Goal: Find specific page/section: Find specific page/section

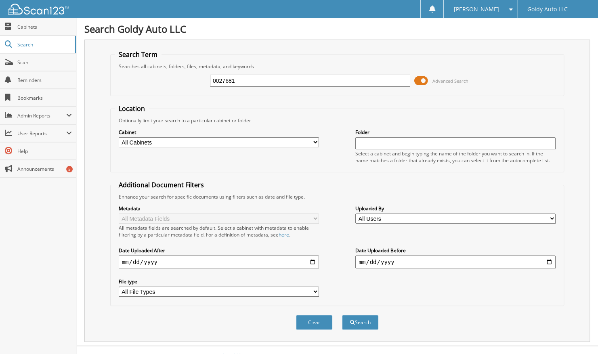
type input "0027681"
click at [342, 315] on button "Search" at bounding box center [360, 322] width 36 height 15
click at [164, 141] on select "All Cabinets CAR DEALS PARTS SERVICE RO Needs Filing" at bounding box center [219, 142] width 200 height 10
select select "23073"
click at [119, 137] on select "All Cabinets CAR DEALS PARTS SERVICE RO Needs Filing" at bounding box center [219, 142] width 200 height 10
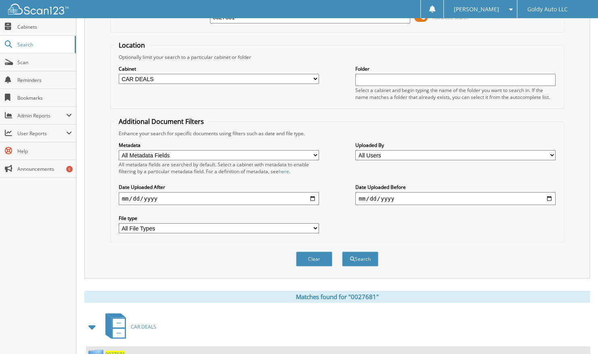
scroll to position [89, 0]
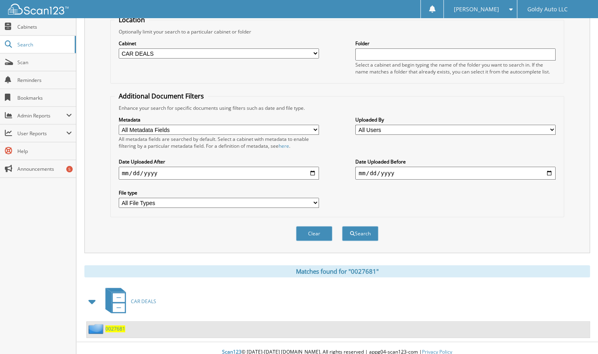
click at [118, 326] on span "0027681" at bounding box center [115, 329] width 20 height 7
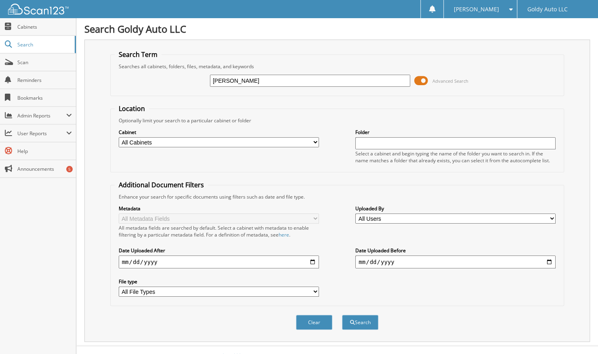
type input "WENDY HALL"
click at [342, 315] on button "Search" at bounding box center [360, 322] width 36 height 15
click at [116, 159] on div "Cabinet All Cabinets CAR DEALS PARTS SERVICE RO Needs Filing Folder" at bounding box center [338, 146] width 446 height 44
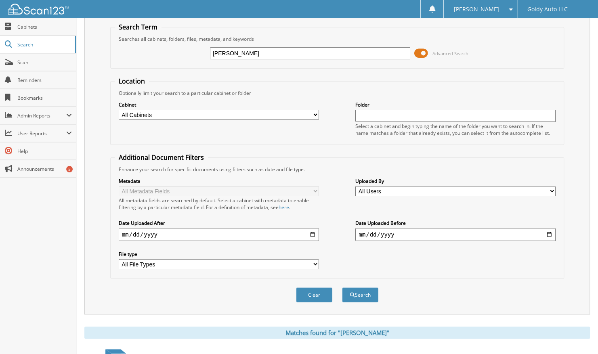
scroll to position [23, 0]
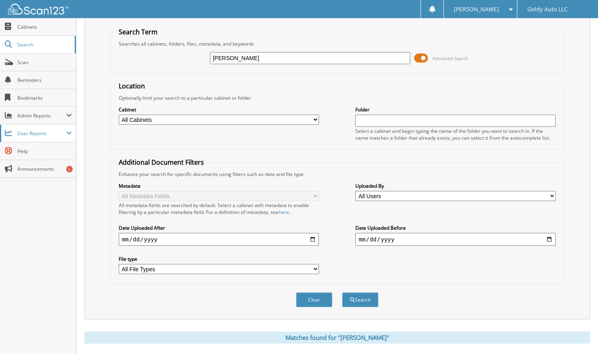
click at [64, 132] on span "User Reports" at bounding box center [41, 133] width 49 height 7
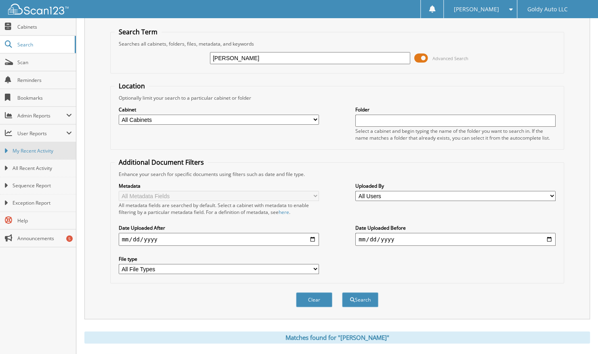
click at [57, 150] on span "My Recent Activity" at bounding box center [42, 150] width 59 height 7
click at [33, 155] on link "My Recent Activity" at bounding box center [38, 150] width 76 height 17
